Goal: Task Accomplishment & Management: Use online tool/utility

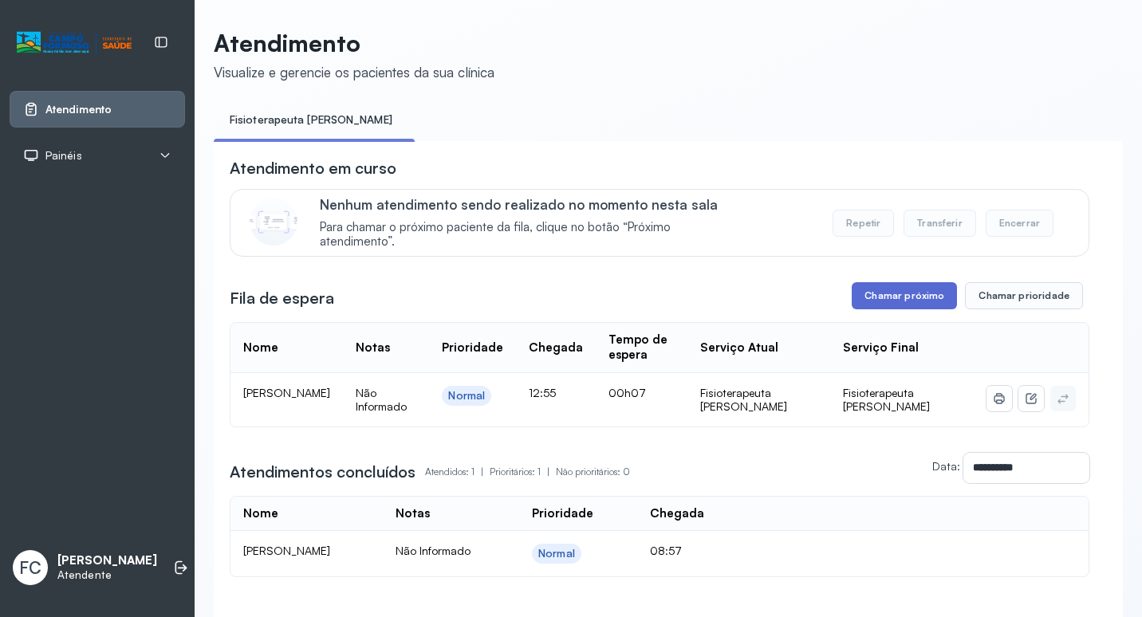
click at [874, 303] on button "Chamar próximo" at bounding box center [904, 295] width 105 height 27
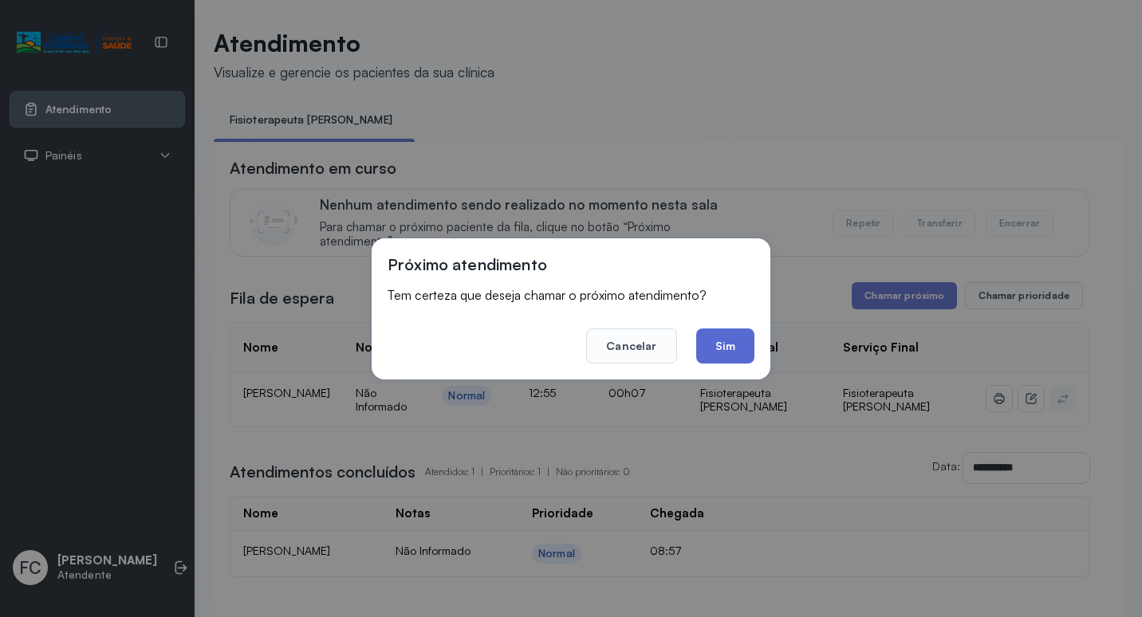
click at [727, 349] on button "Sim" at bounding box center [725, 346] width 58 height 35
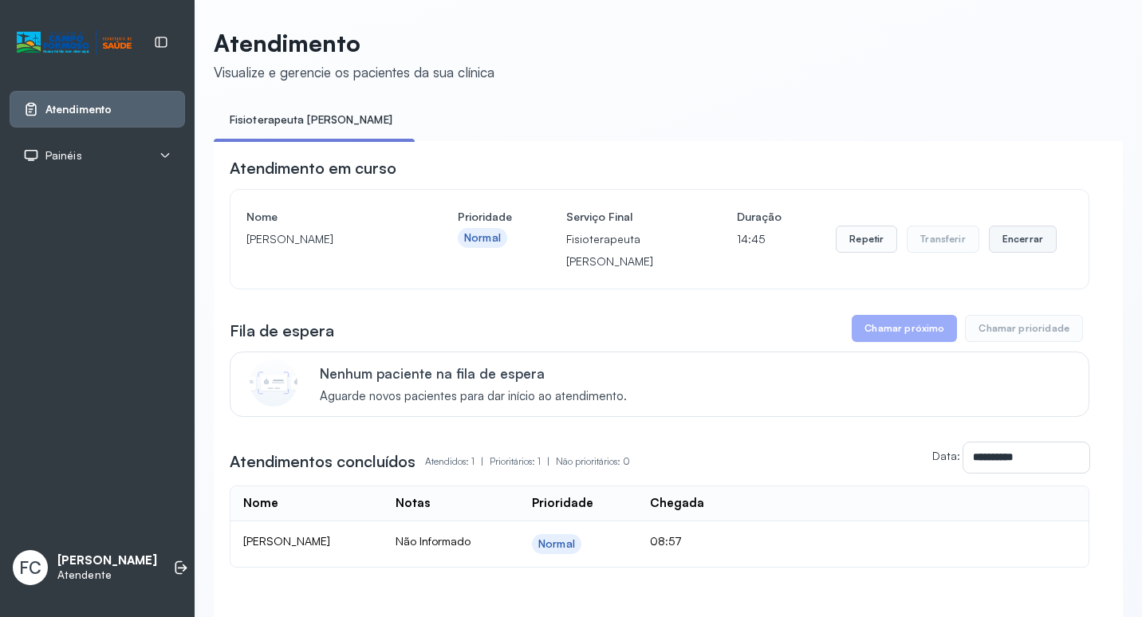
click at [997, 240] on button "Encerrar" at bounding box center [1023, 239] width 68 height 27
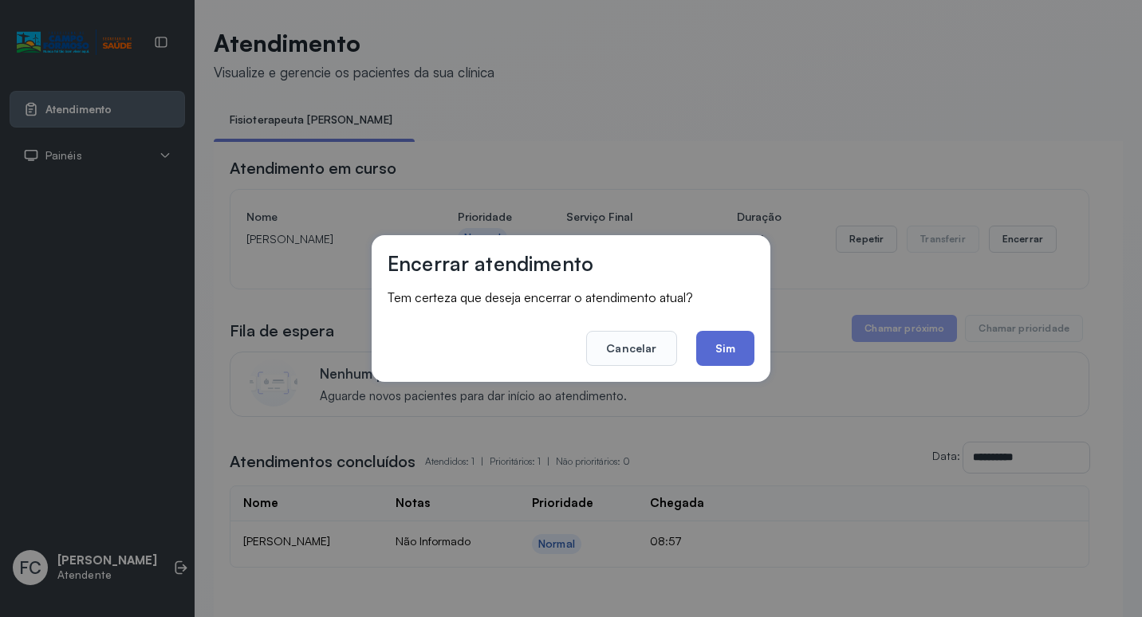
drag, startPoint x: 713, startPoint y: 335, endPoint x: 465, endPoint y: 126, distance: 324.4
click at [713, 334] on button "Sim" at bounding box center [725, 348] width 58 height 35
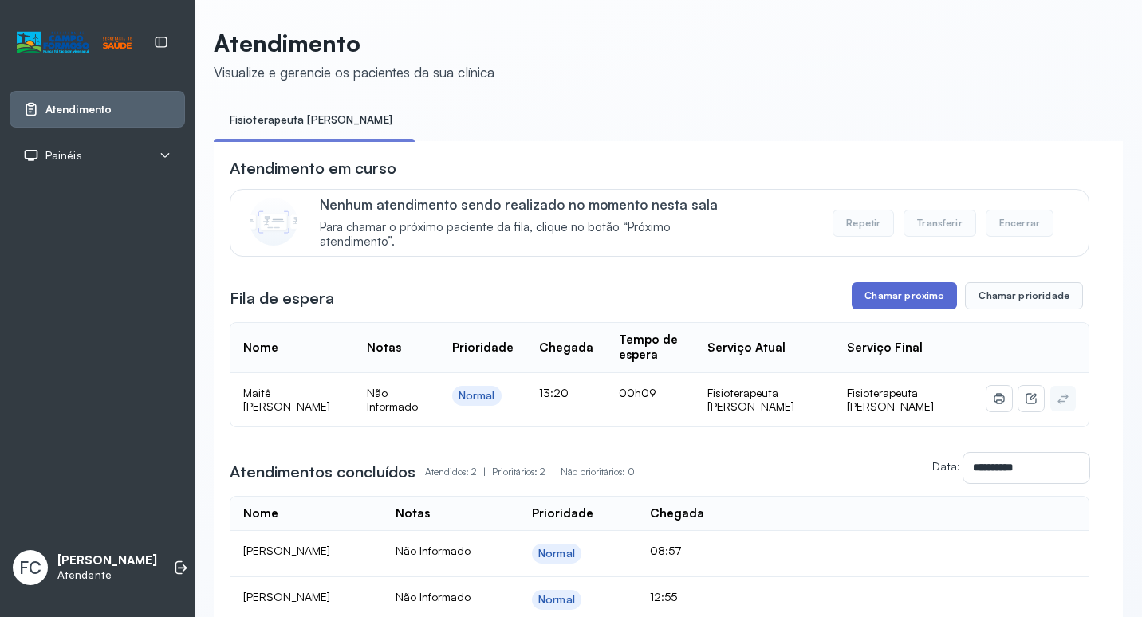
click at [906, 302] on button "Chamar próximo" at bounding box center [904, 295] width 105 height 27
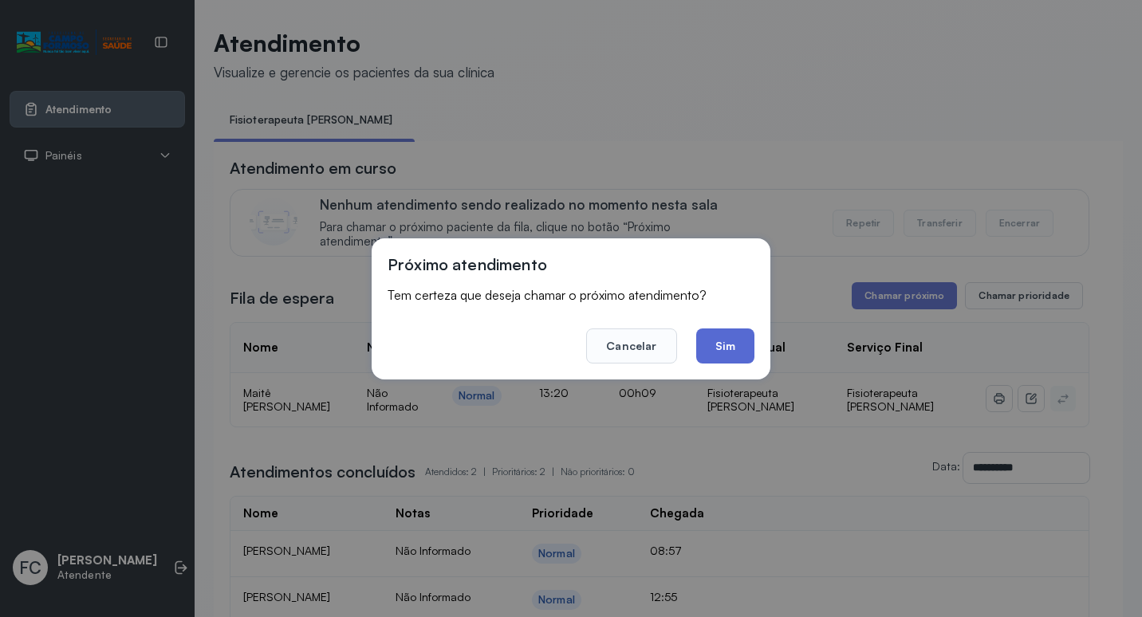
click at [720, 349] on button "Sim" at bounding box center [725, 346] width 58 height 35
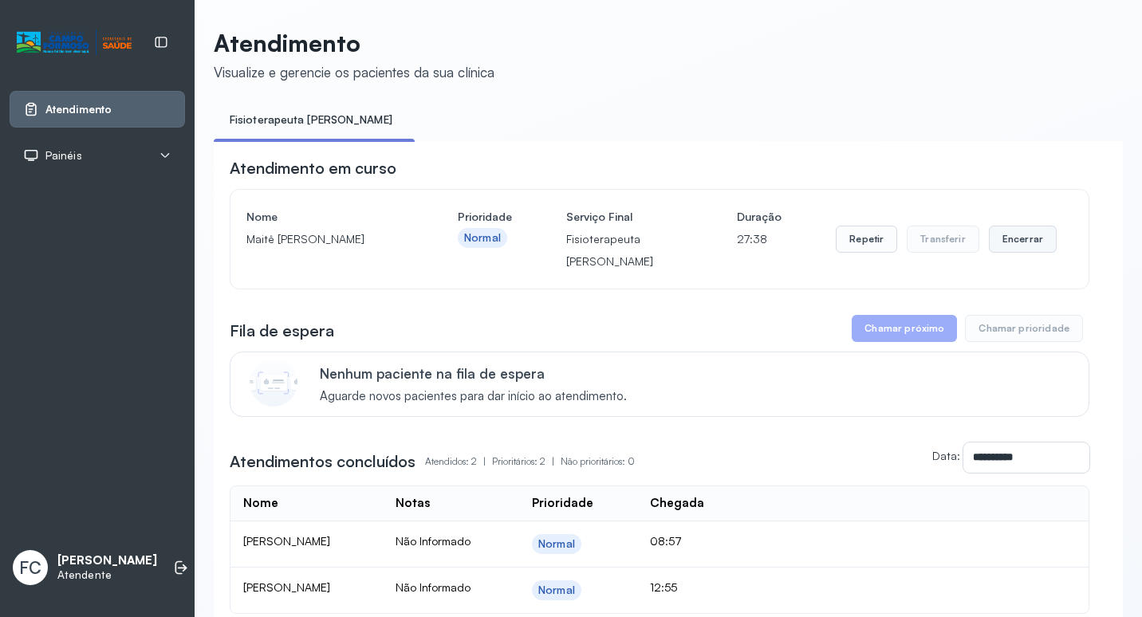
click at [1022, 241] on button "Encerrar" at bounding box center [1023, 239] width 68 height 27
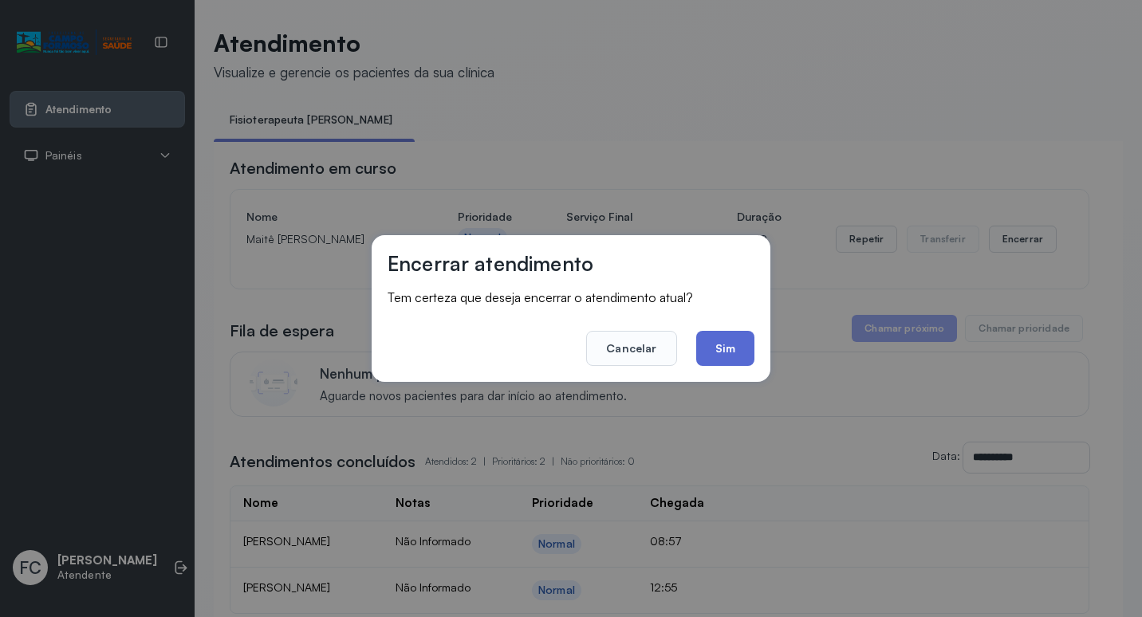
click at [728, 344] on button "Sim" at bounding box center [725, 348] width 58 height 35
